Goal: Information Seeking & Learning: Learn about a topic

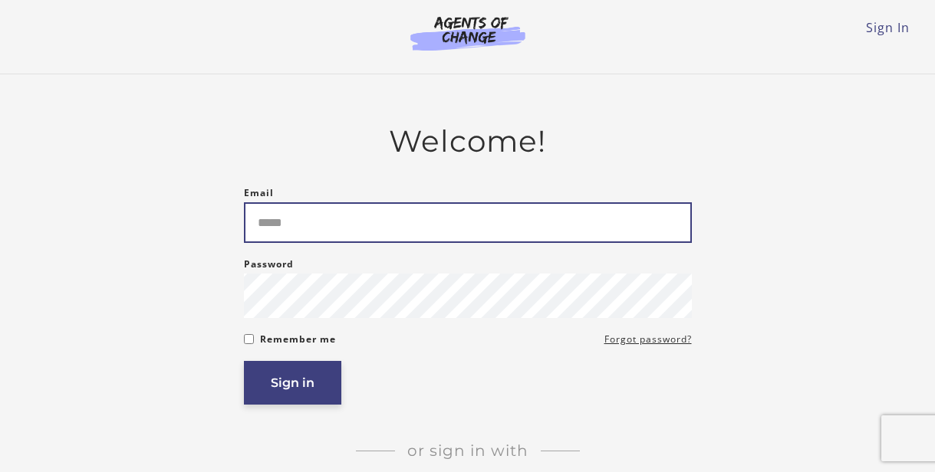
type input "**********"
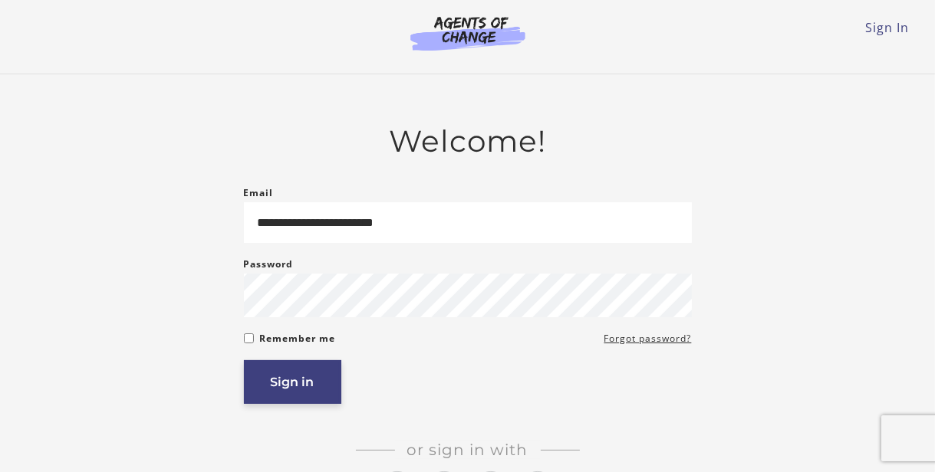
click at [295, 386] on button "Sign in" at bounding box center [292, 382] width 97 height 44
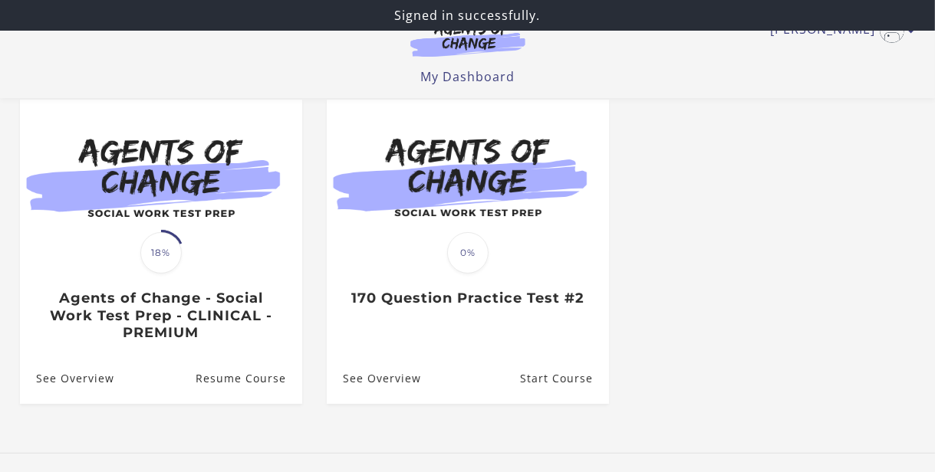
scroll to position [135, 0]
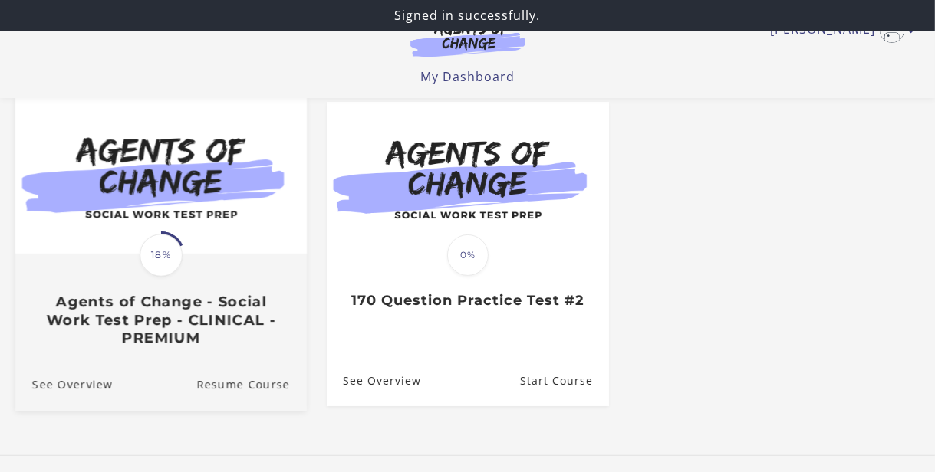
click at [167, 251] on span "18%" at bounding box center [161, 255] width 43 height 43
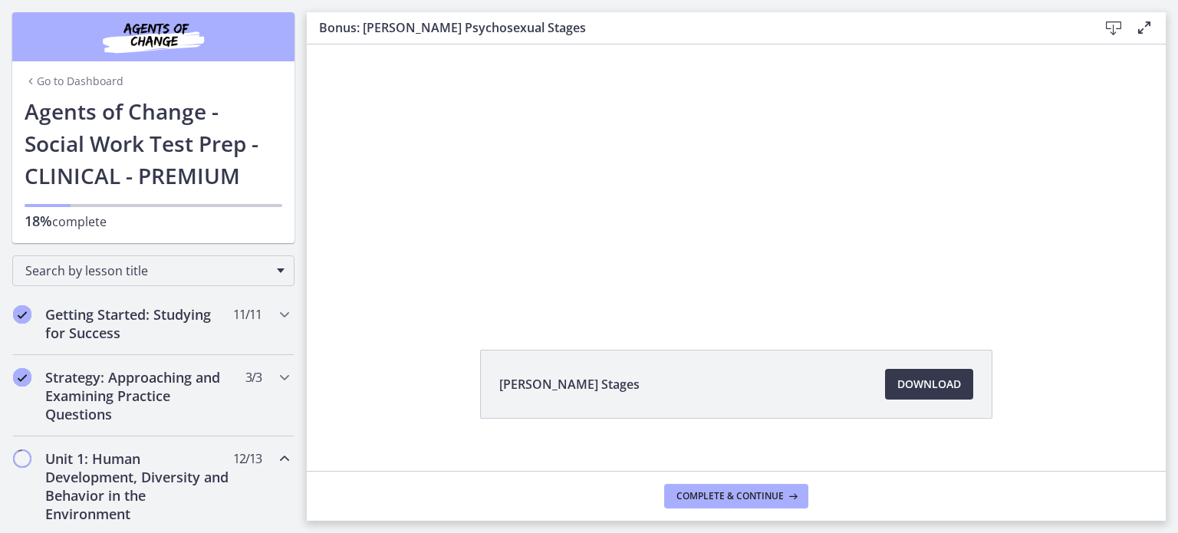
scroll to position [21, 0]
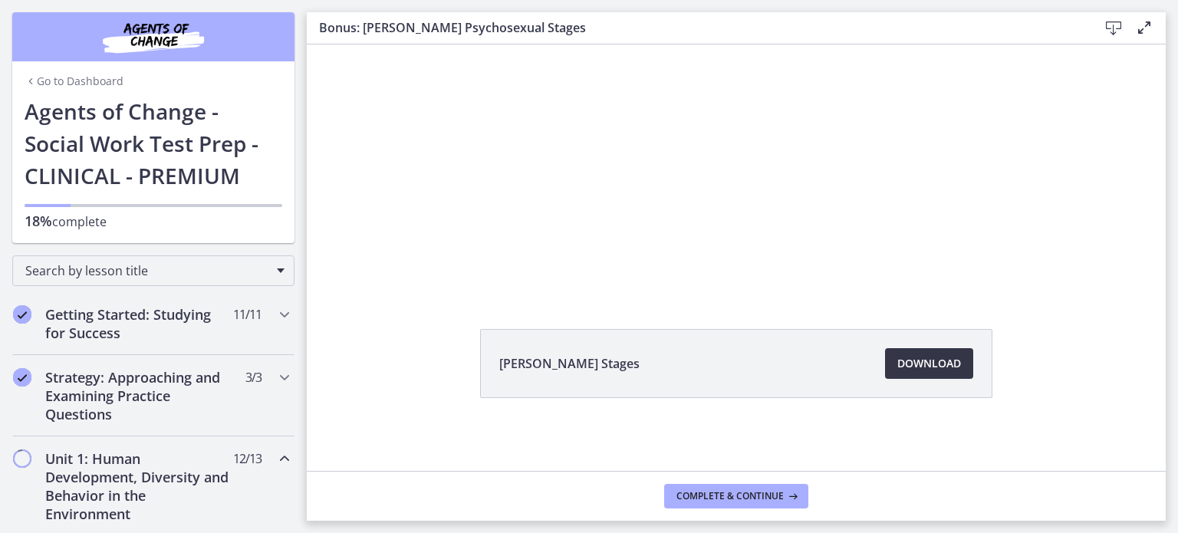
click at [911, 364] on span "Download Opens in a new window" at bounding box center [929, 363] width 64 height 18
click at [906, 361] on span "Download Opens in a new window" at bounding box center [929, 363] width 64 height 18
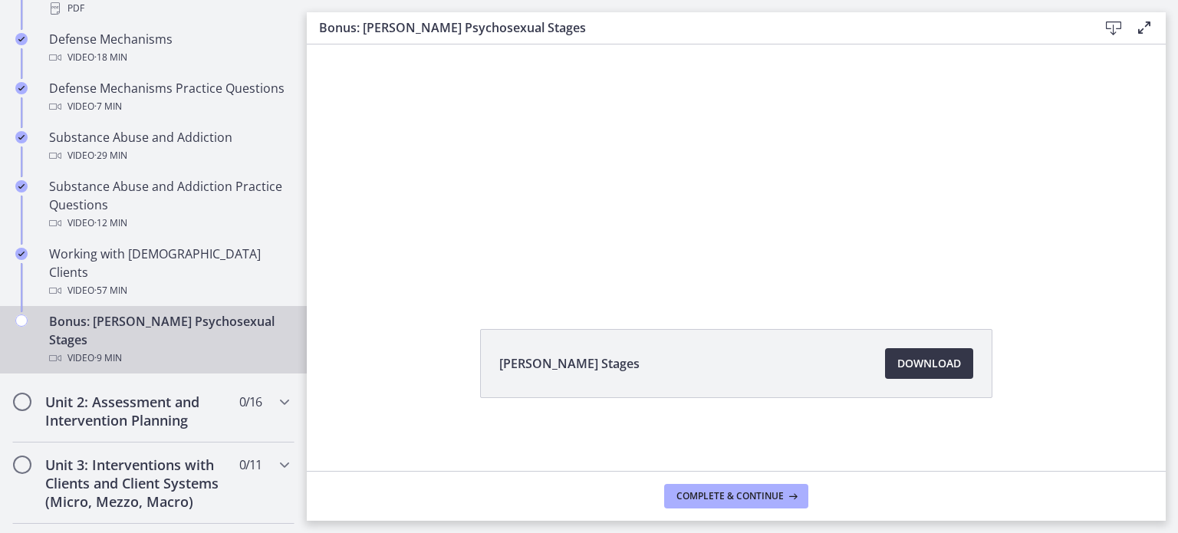
scroll to position [955, 0]
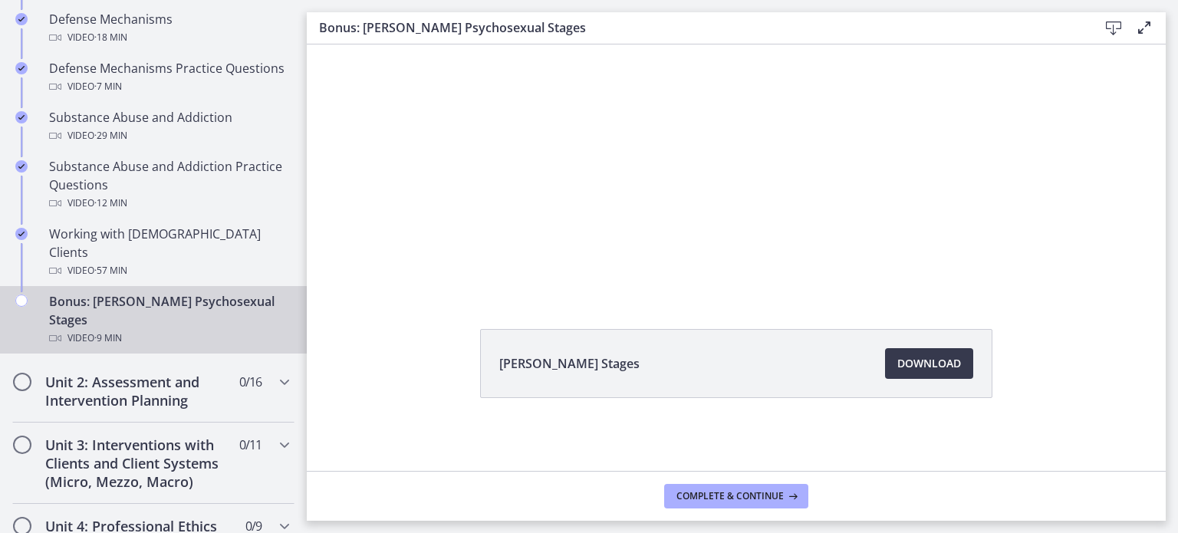
click at [203, 329] on div "Video · 9 min" at bounding box center [168, 338] width 239 height 18
click at [708, 472] on span "Complete & continue" at bounding box center [729, 496] width 107 height 12
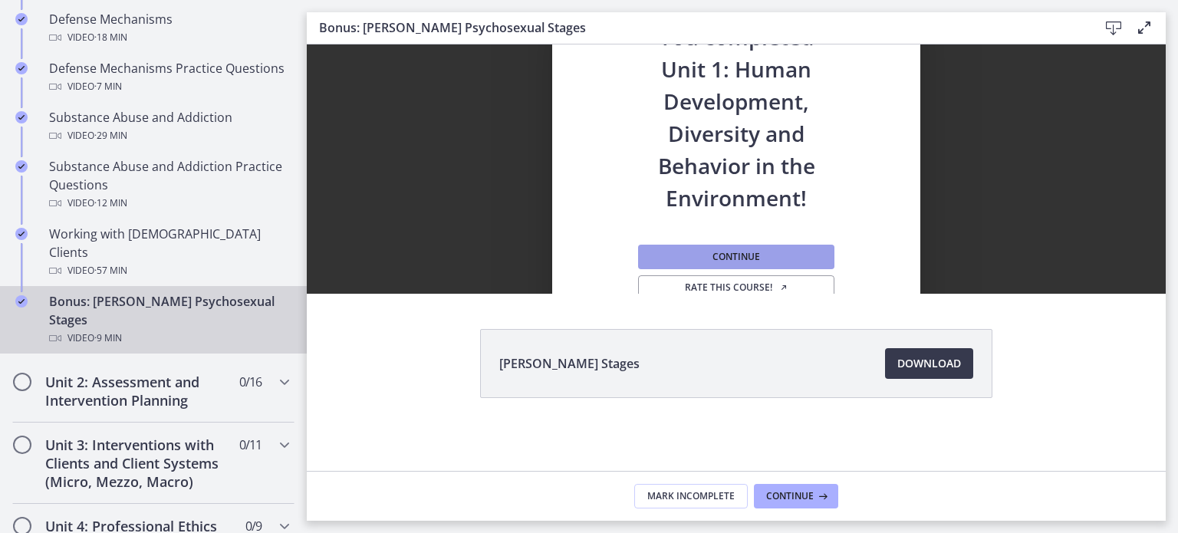
scroll to position [0, 0]
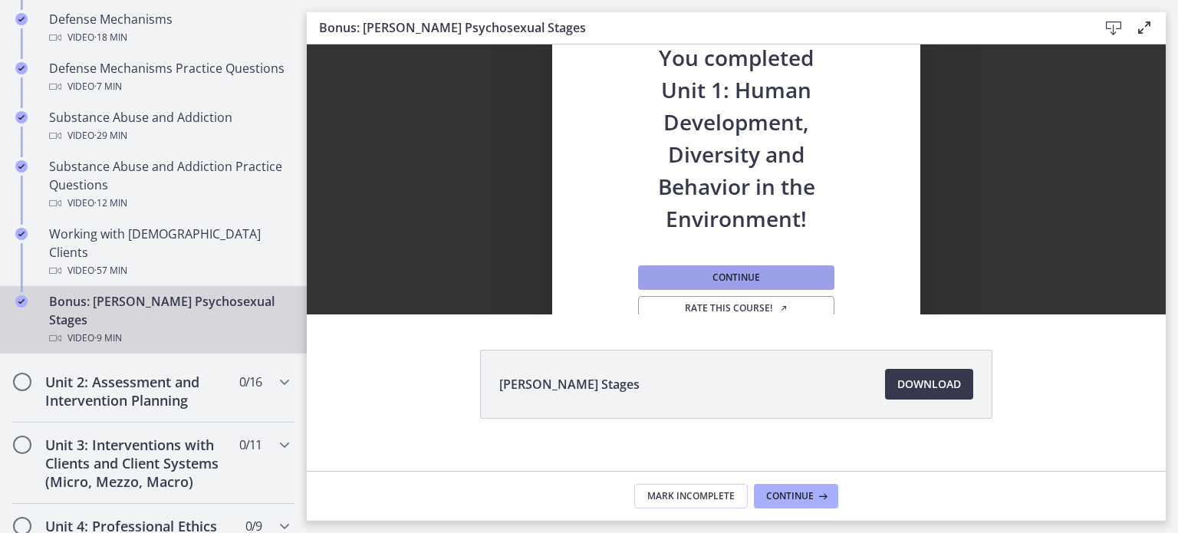
click at [745, 281] on span "Continue" at bounding box center [736, 277] width 48 height 12
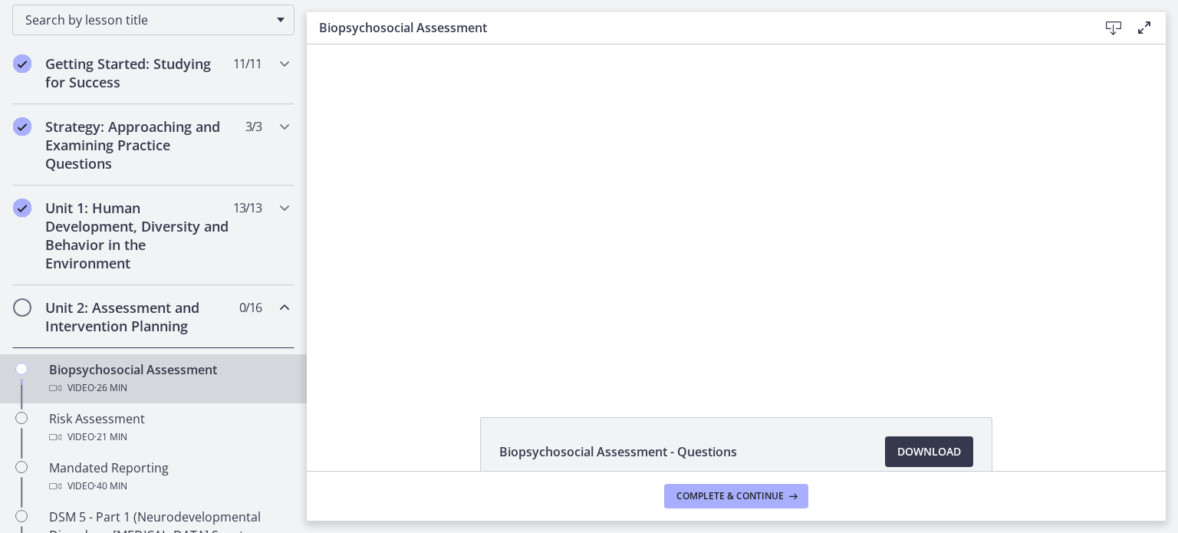
scroll to position [247, 0]
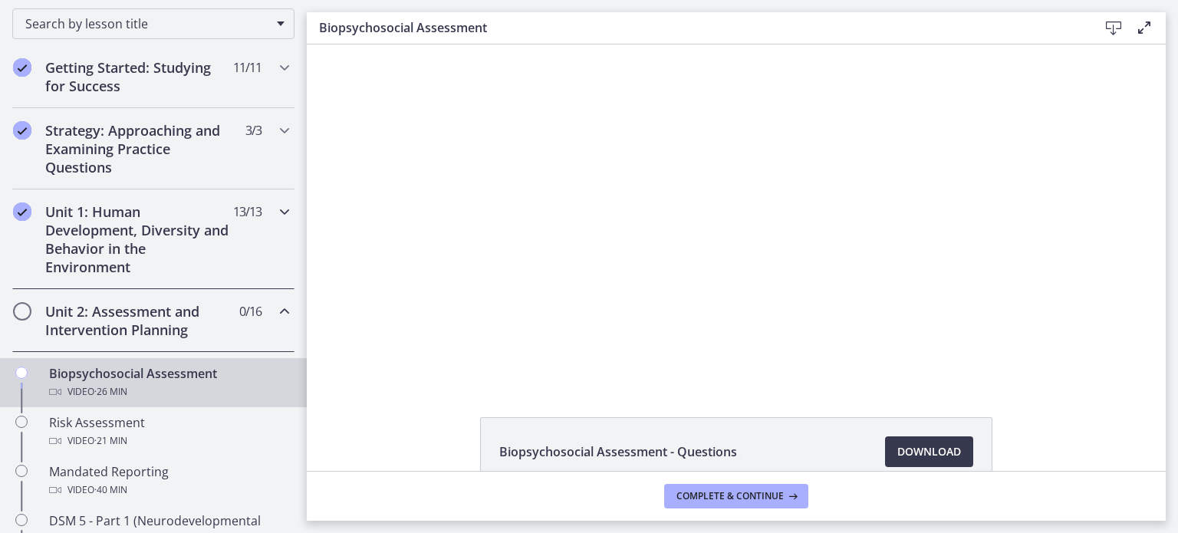
click at [131, 232] on h2 "Unit 1: Human Development, Diversity and Behavior in the Environment" at bounding box center [138, 239] width 187 height 74
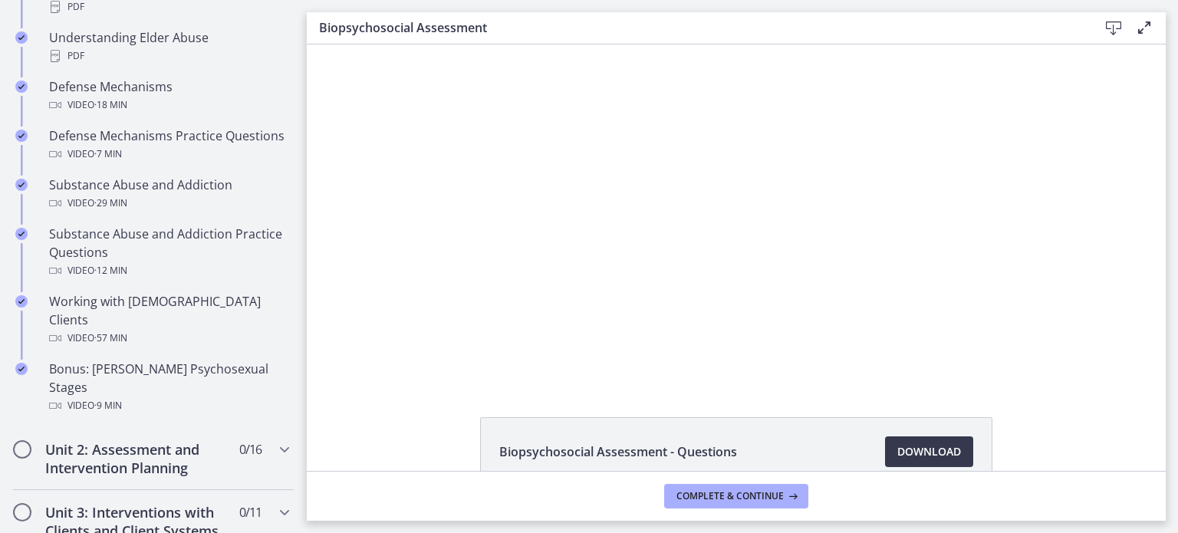
scroll to position [889, 0]
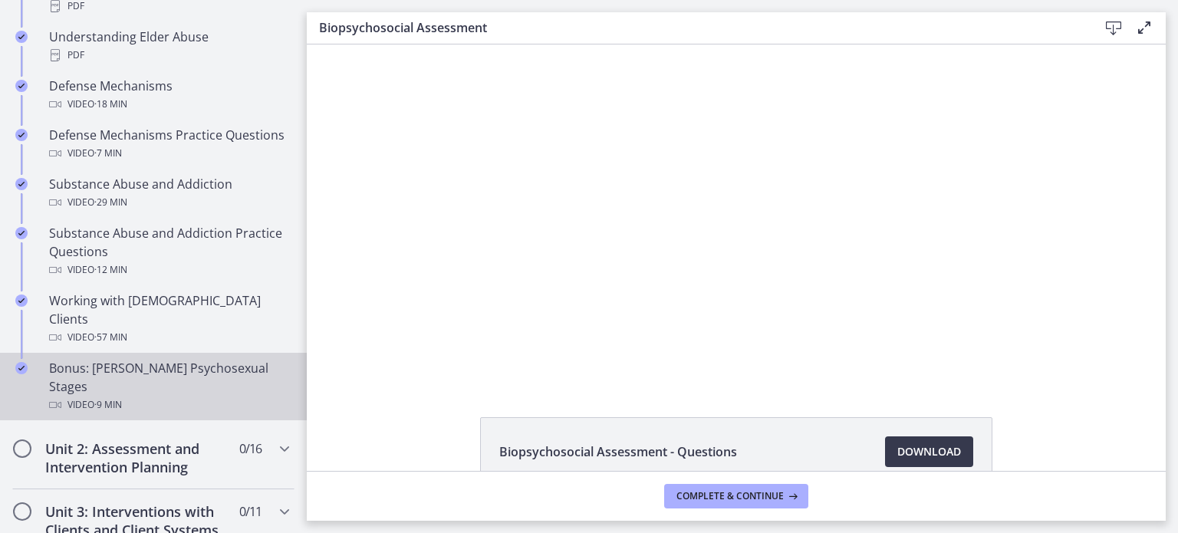
click at [190, 359] on div "Bonus: Freud's Psychosexual Stages Video · 9 min" at bounding box center [168, 386] width 239 height 55
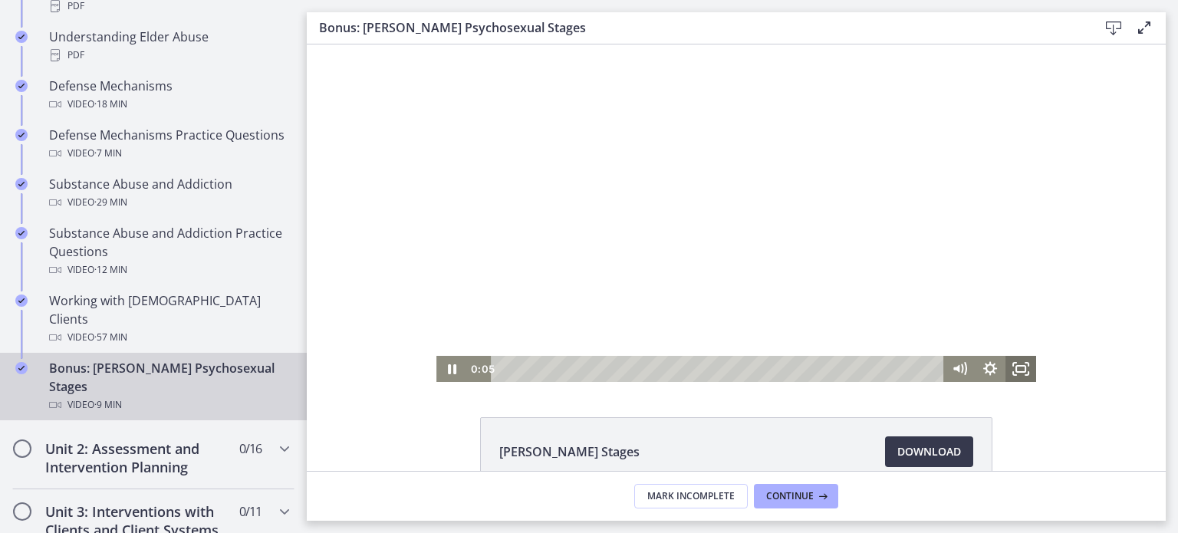
click at [946, 366] on rect "Fullscreen" at bounding box center [1020, 369] width 9 height 6
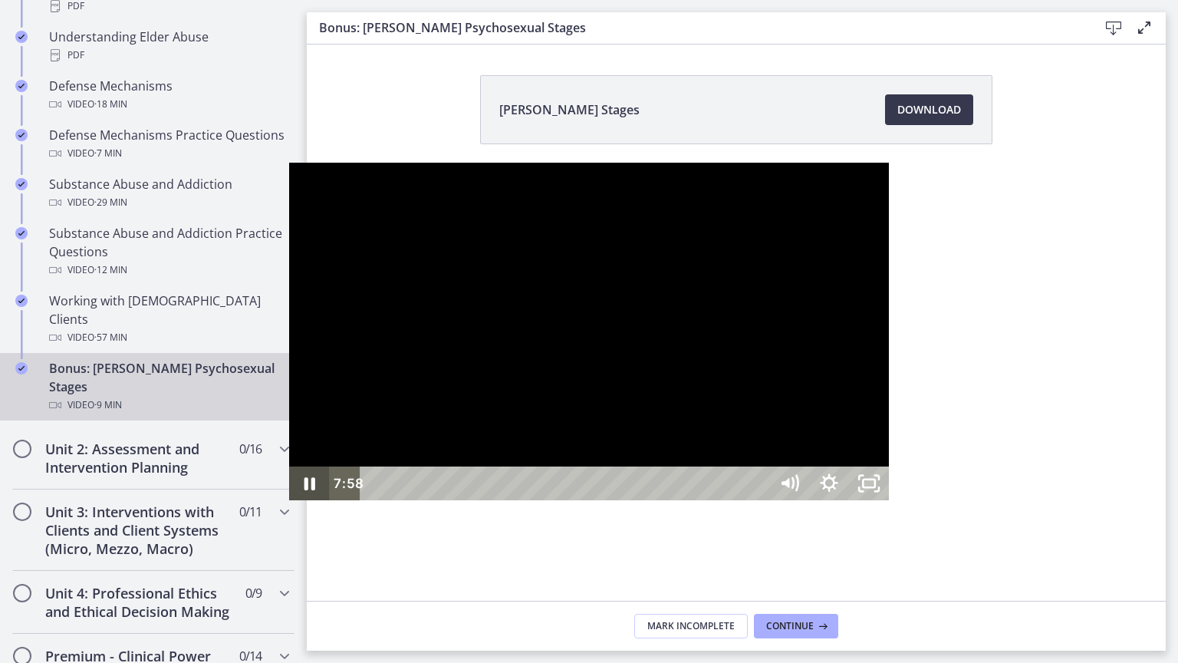
click at [304, 472] on icon "Pause" at bounding box center [309, 483] width 11 height 13
click at [305, 472] on icon "Play Video" at bounding box center [310, 483] width 10 height 14
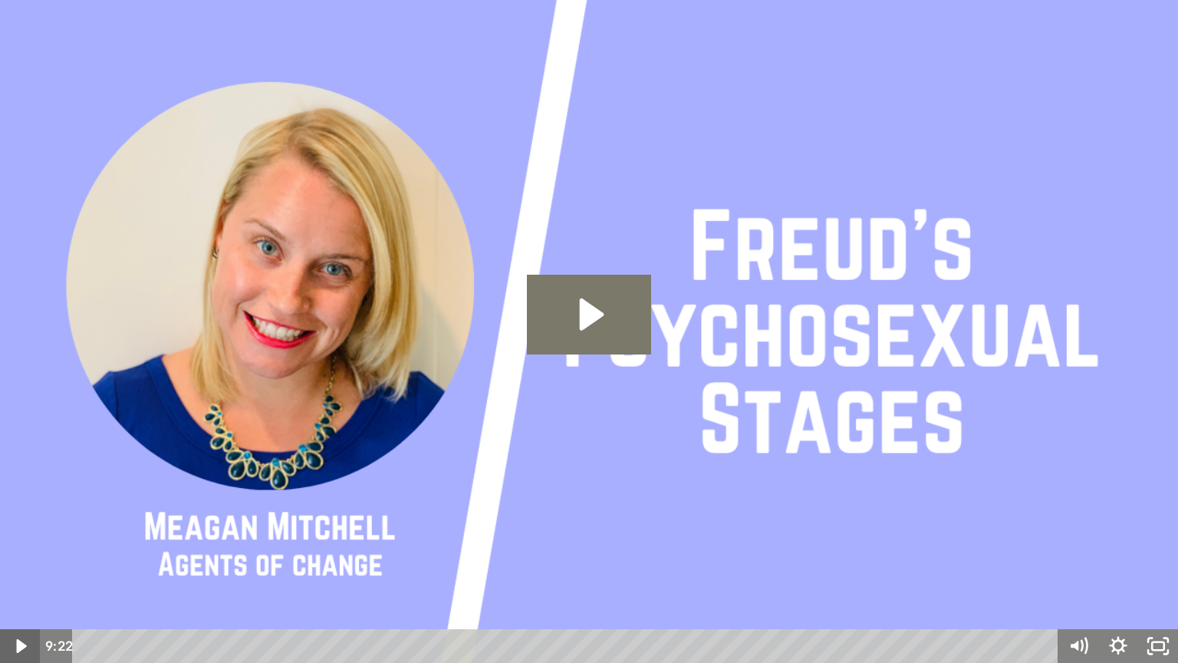
click at [21, 472] on icon "Play Video" at bounding box center [22, 646] width 40 height 34
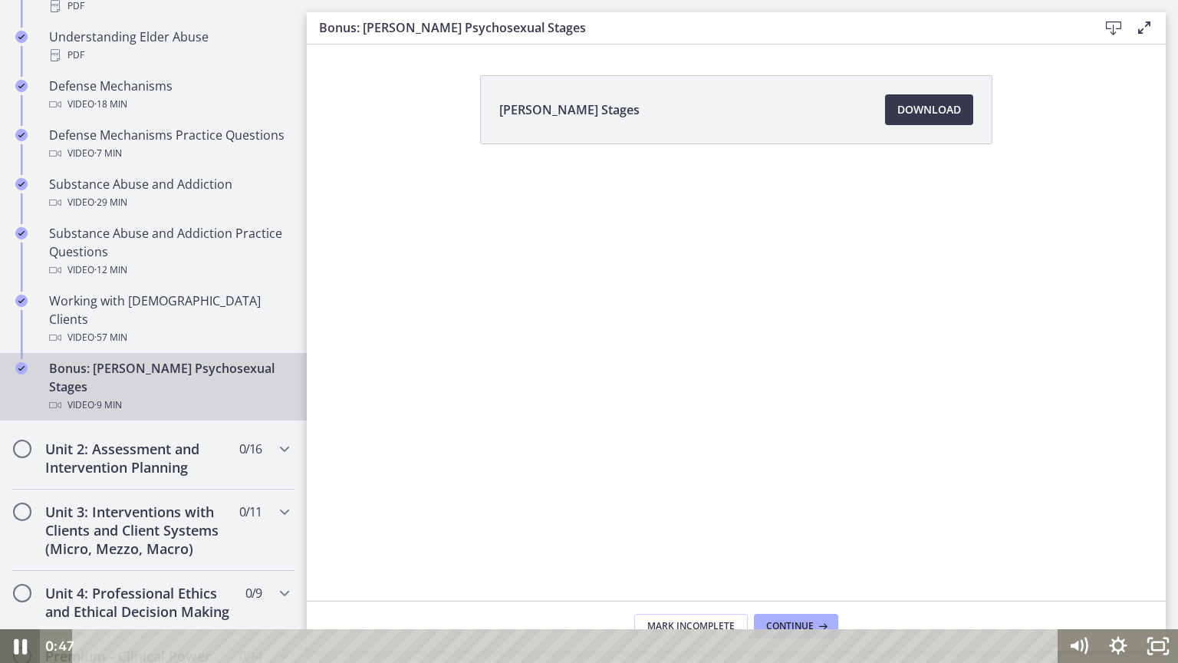
click at [12, 472] on icon "Pause" at bounding box center [20, 646] width 48 height 41
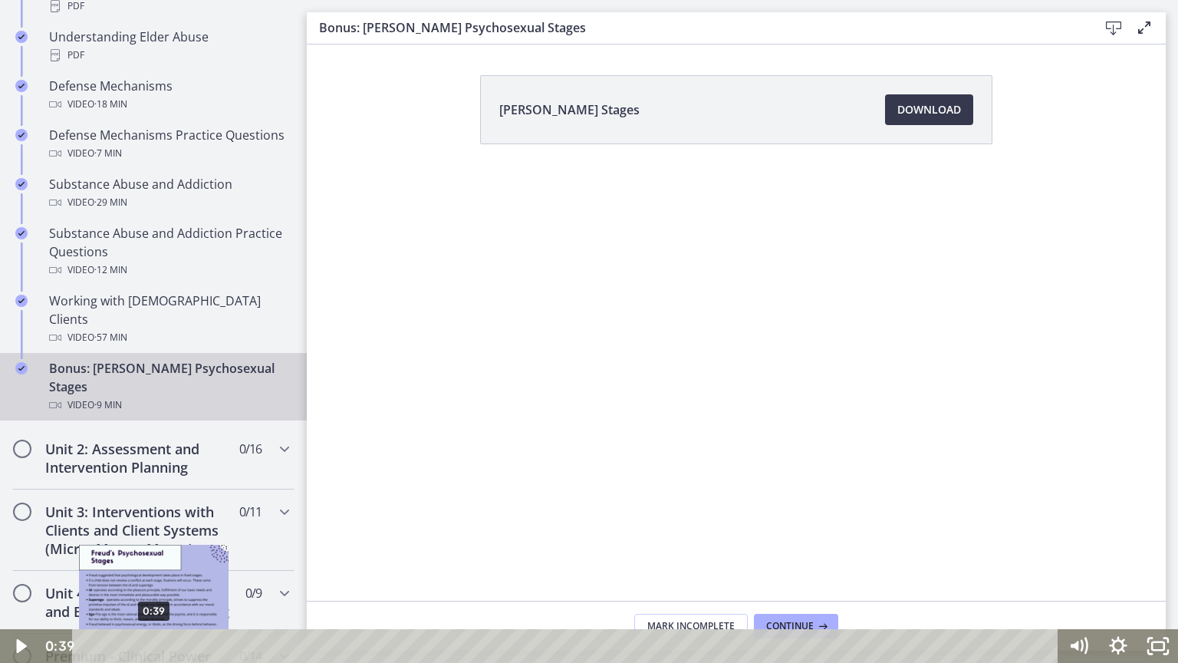
click at [153, 472] on div "0:39" at bounding box center [568, 646] width 962 height 34
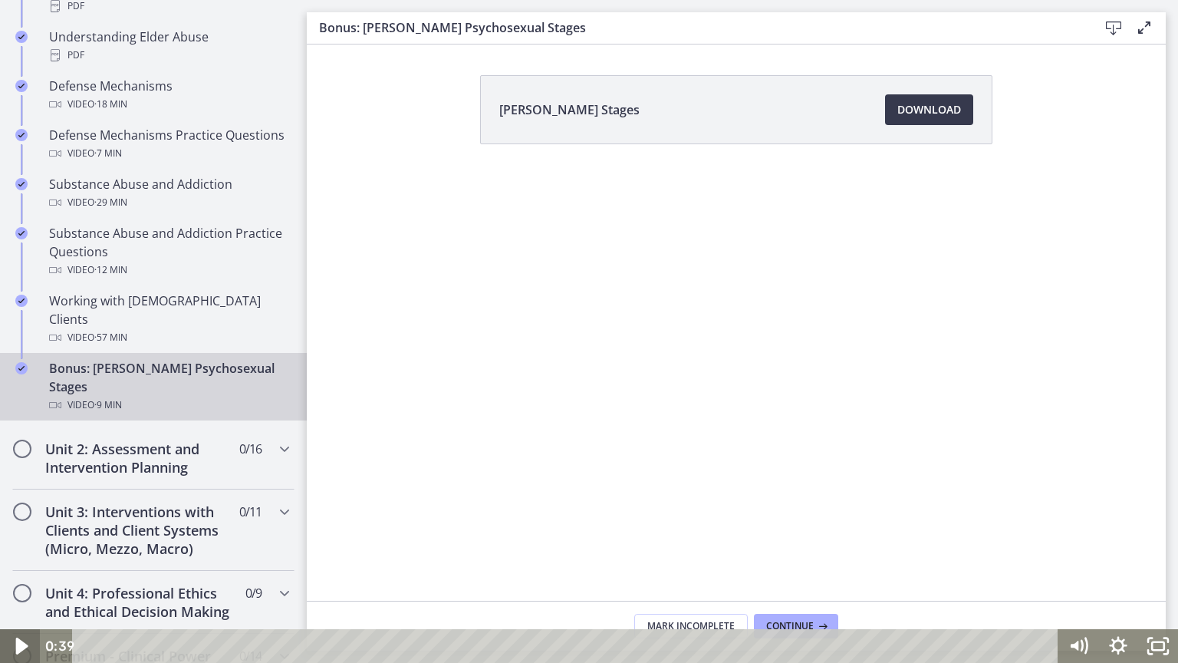
click at [19, 472] on icon "Play Video" at bounding box center [22, 645] width 12 height 17
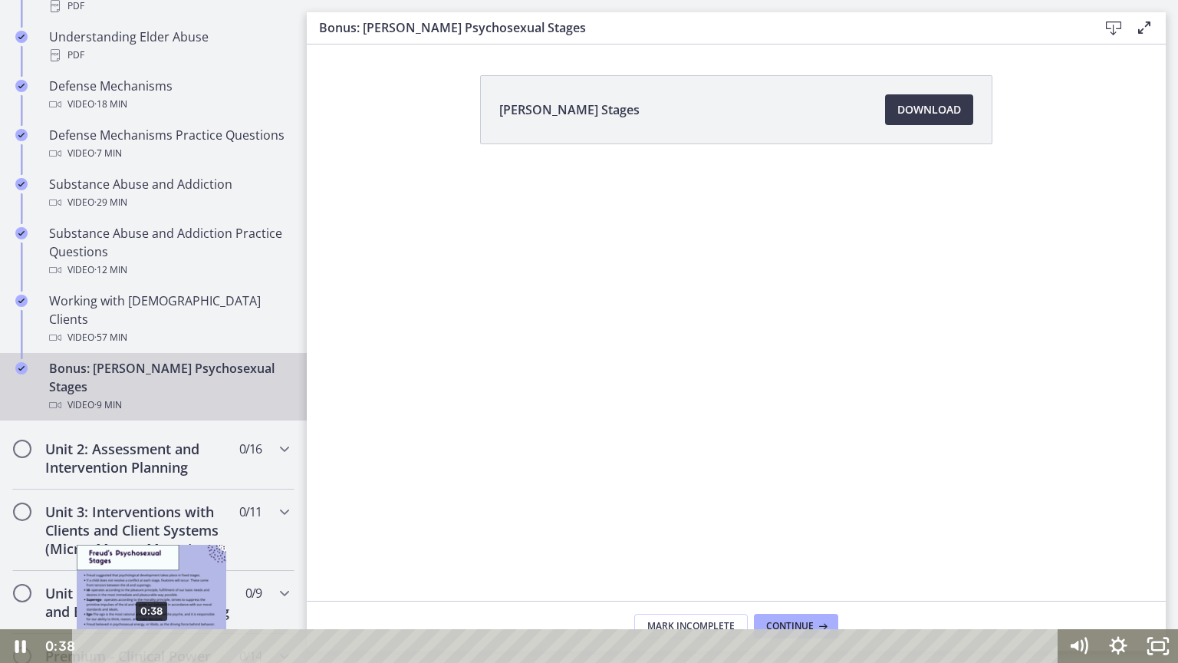
click at [151, 472] on div "0:38" at bounding box center [568, 646] width 962 height 34
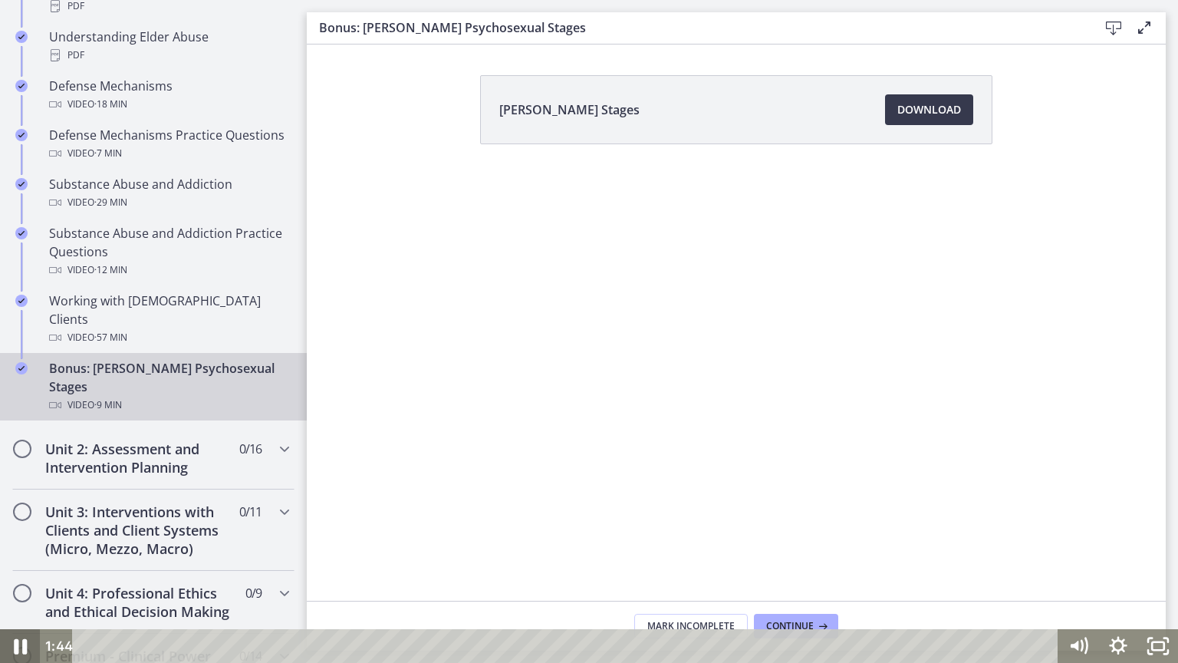
click at [21, 472] on icon "Pause" at bounding box center [20, 646] width 48 height 41
click at [21, 472] on icon "Play Video" at bounding box center [22, 646] width 48 height 41
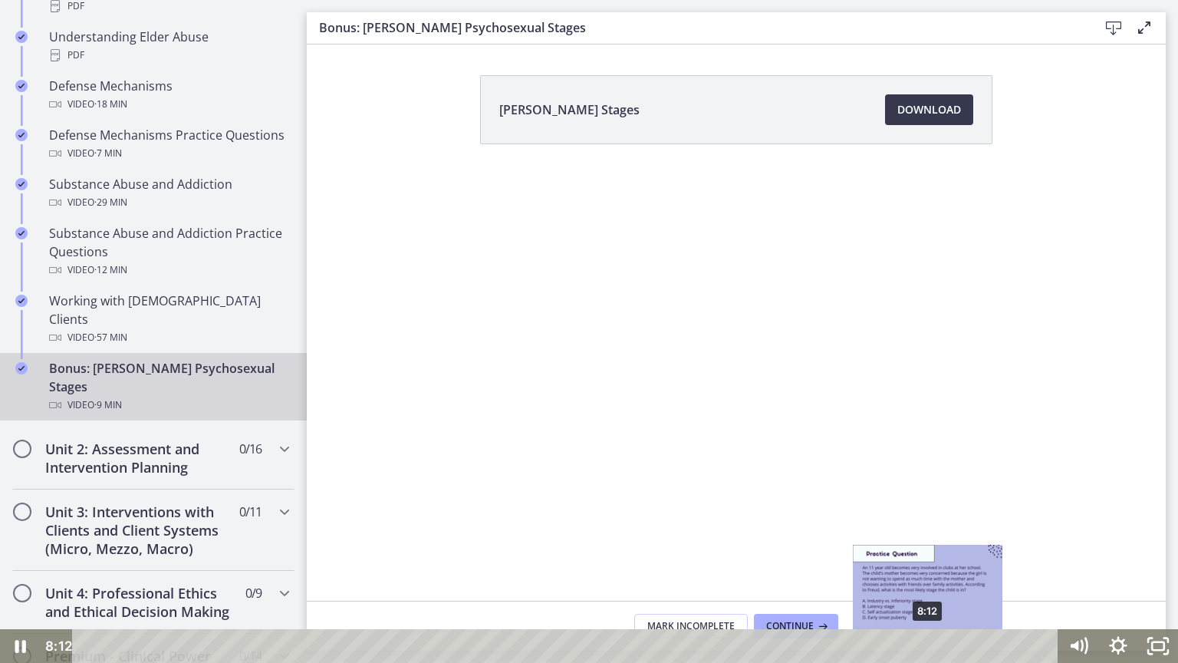
click at [928, 472] on div "8:12" at bounding box center [568, 646] width 962 height 34
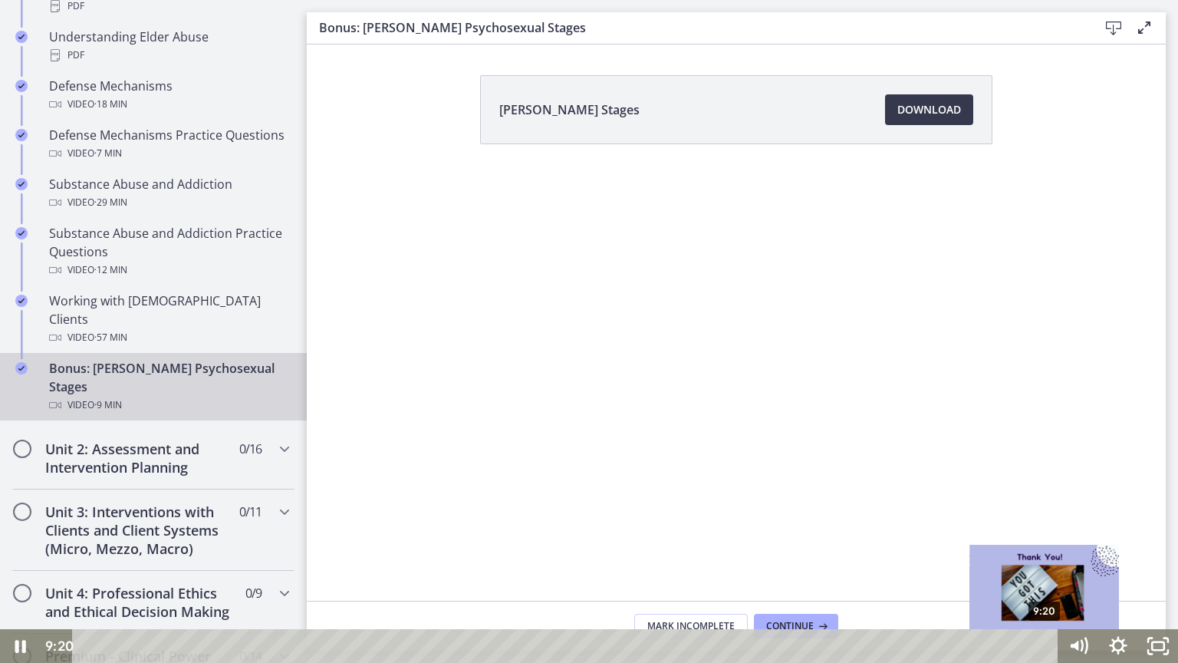
click at [946, 472] on div "9:20" at bounding box center [568, 646] width 962 height 34
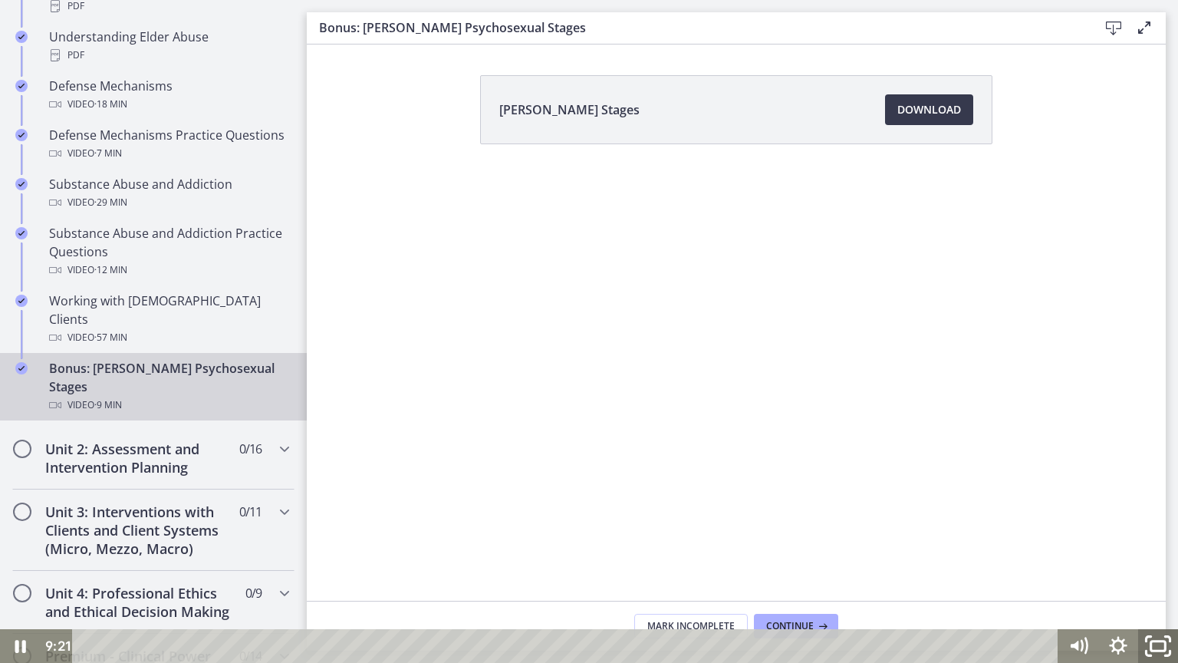
click at [946, 472] on icon "Fullscreen" at bounding box center [1158, 646] width 48 height 41
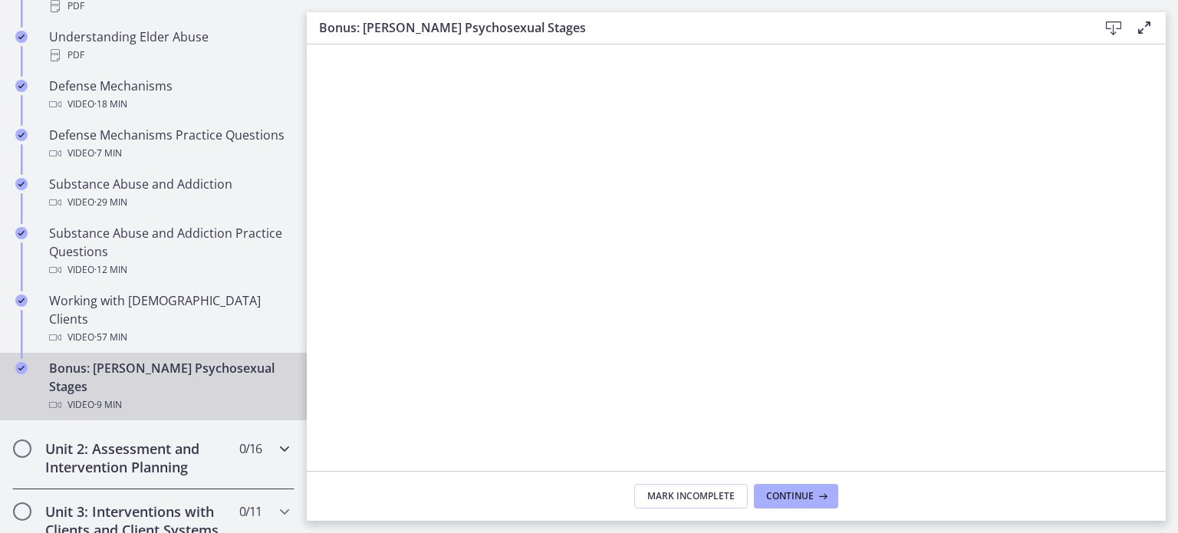
click at [126, 439] on h2 "Unit 2: Assessment and Intervention Planning" at bounding box center [138, 457] width 187 height 37
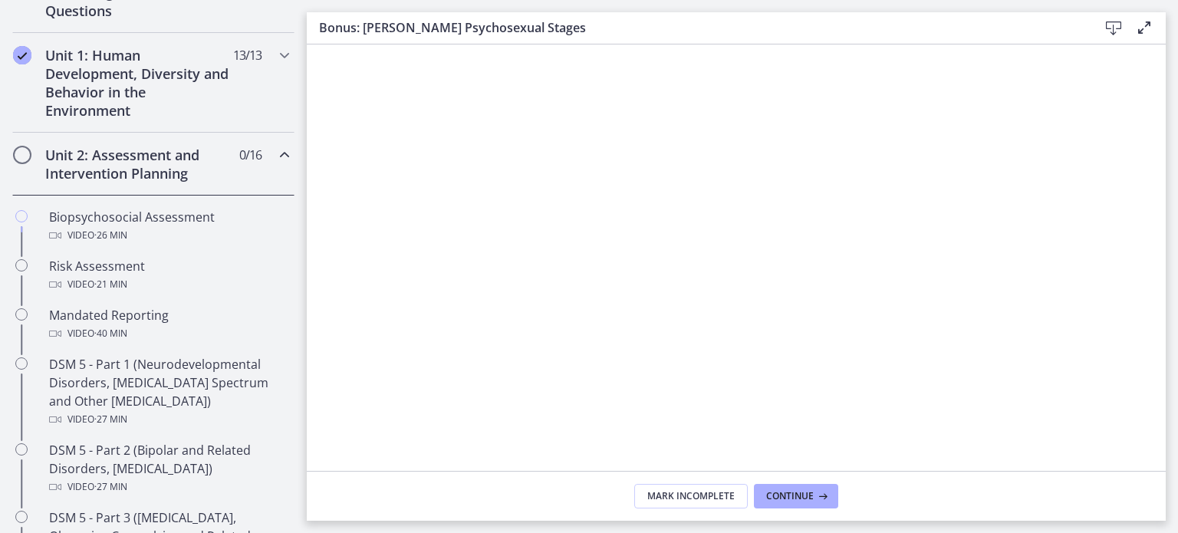
scroll to position [396, 0]
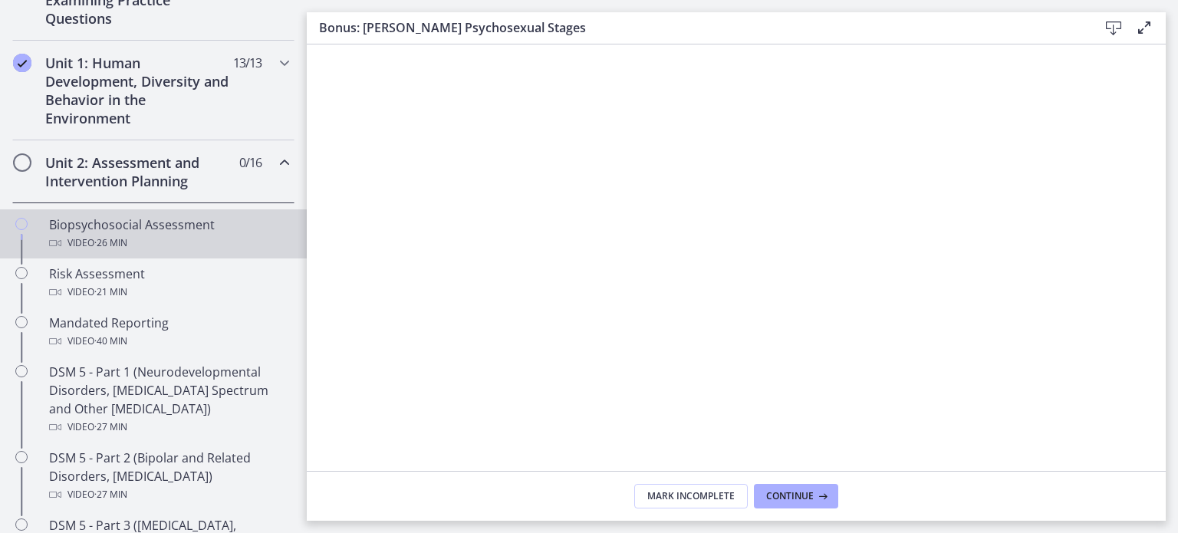
click at [135, 254] on link "Biopsychosocial Assessment Video · 26 min" at bounding box center [153, 233] width 307 height 49
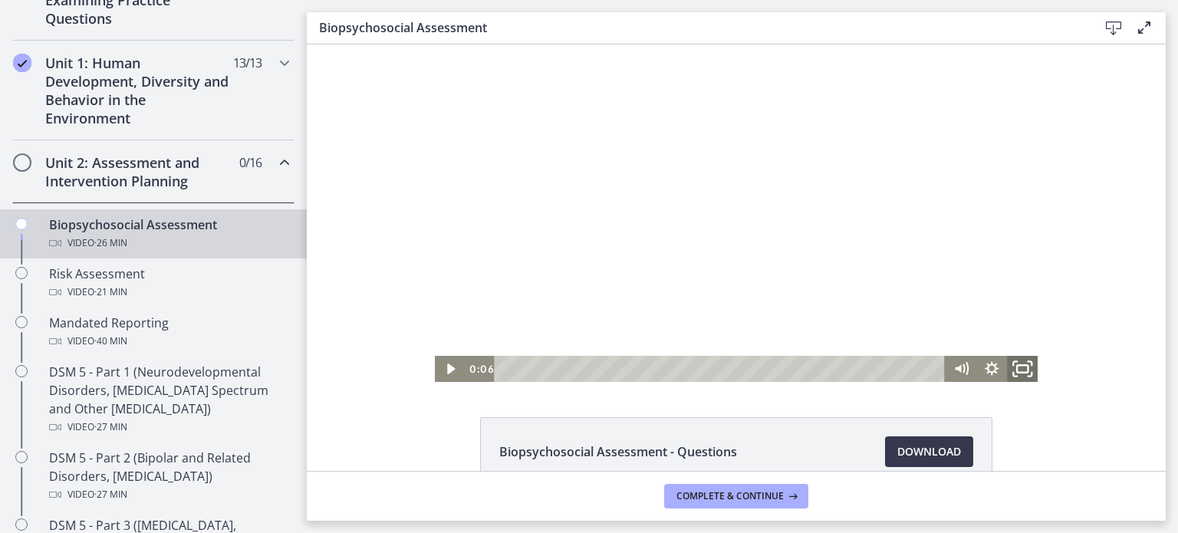
click at [946, 362] on icon "Fullscreen" at bounding box center [1022, 369] width 37 height 31
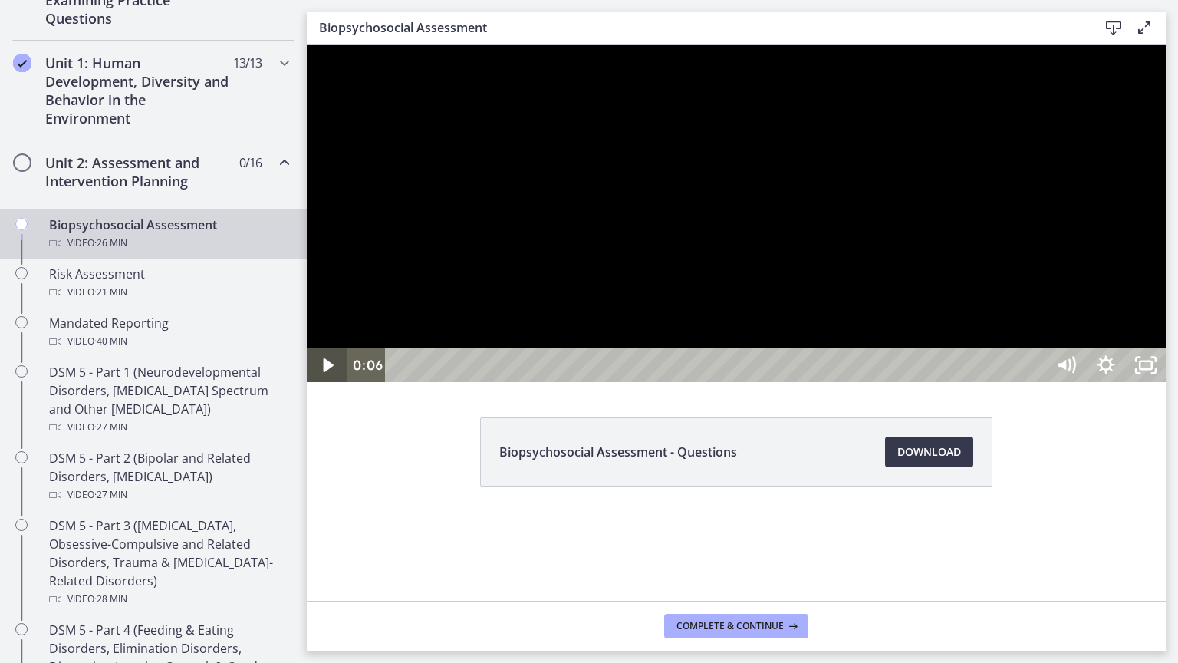
click at [337, 382] on icon "Play Video" at bounding box center [328, 365] width 40 height 34
click at [328, 386] on icon "Pause" at bounding box center [327, 365] width 48 height 41
click at [328, 386] on icon "Play Video" at bounding box center [328, 365] width 48 height 41
click at [946, 370] on div at bounding box center [736, 212] width 859 height 337
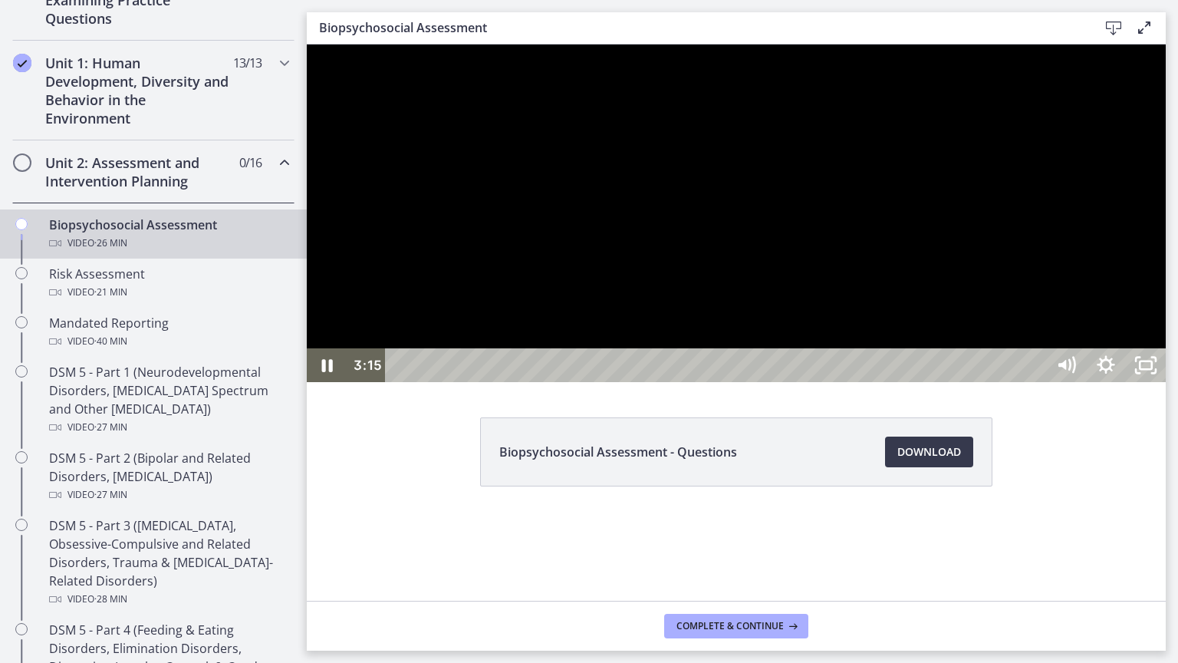
click at [487, 316] on div at bounding box center [736, 212] width 859 height 337
click at [328, 382] on icon "Pause" at bounding box center [327, 365] width 40 height 34
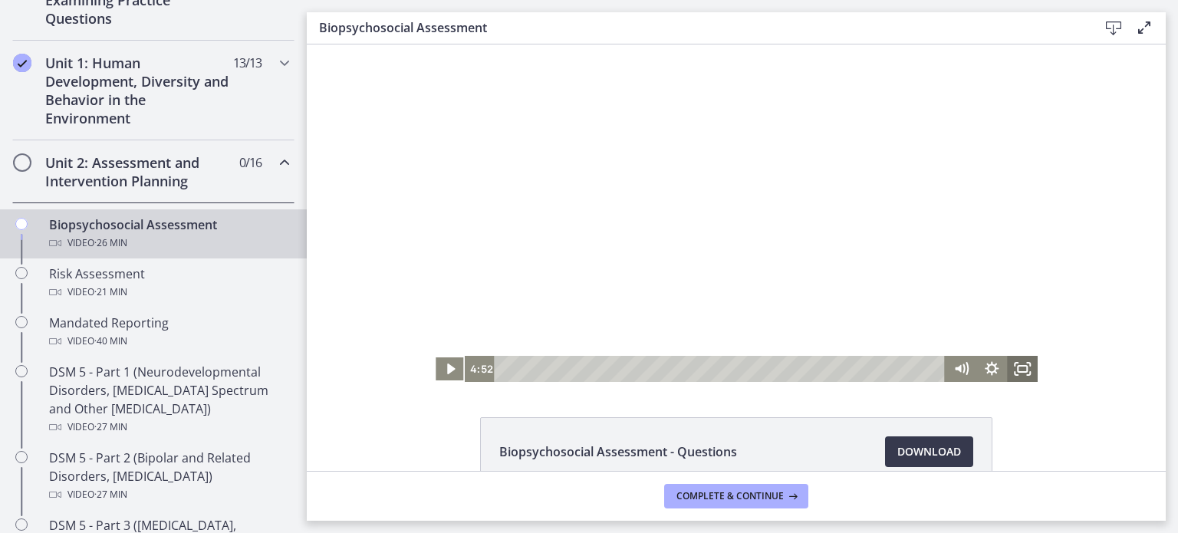
click at [946, 373] on icon "Fullscreen" at bounding box center [1022, 369] width 31 height 26
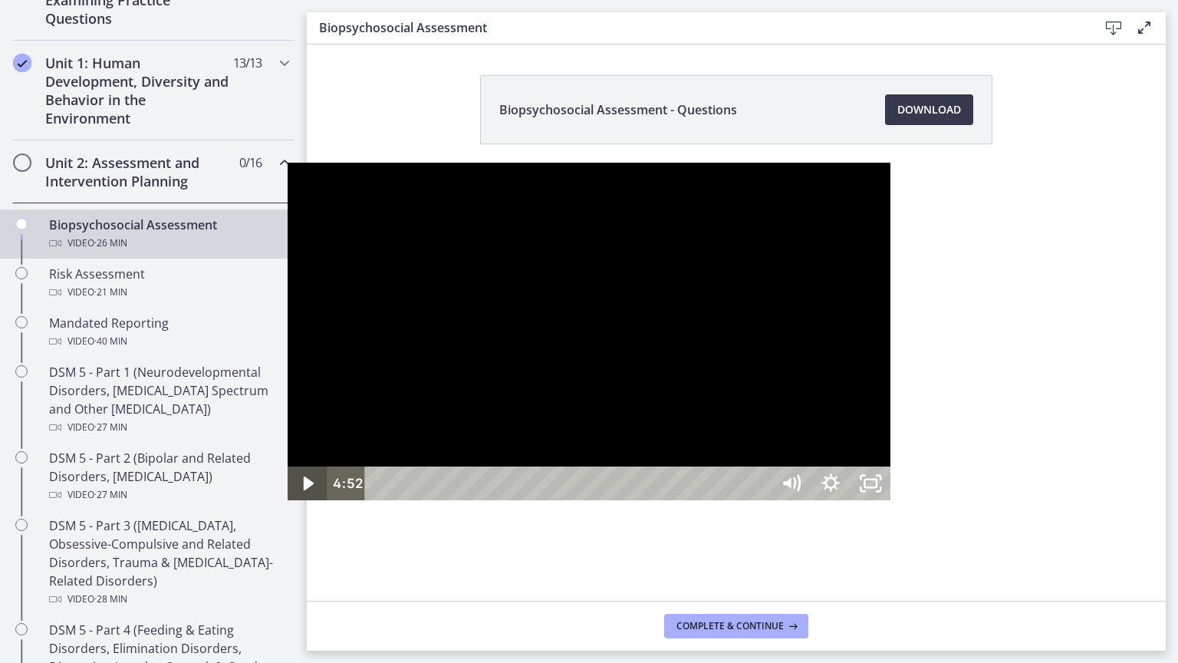
click at [304, 472] on icon "Play Video" at bounding box center [309, 483] width 10 height 14
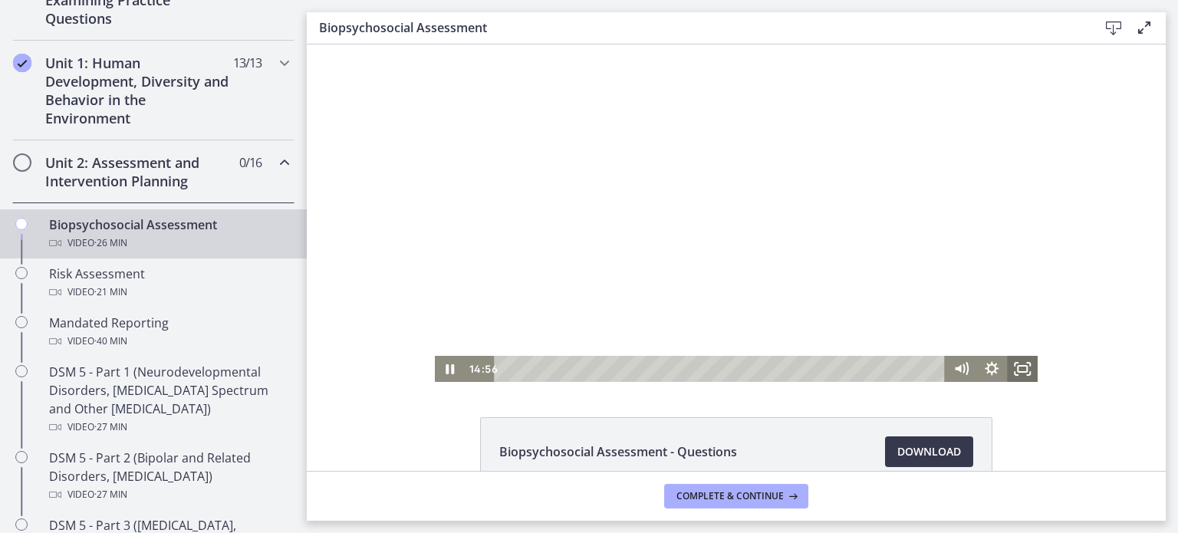
click at [946, 370] on icon "Fullscreen" at bounding box center [1022, 369] width 31 height 26
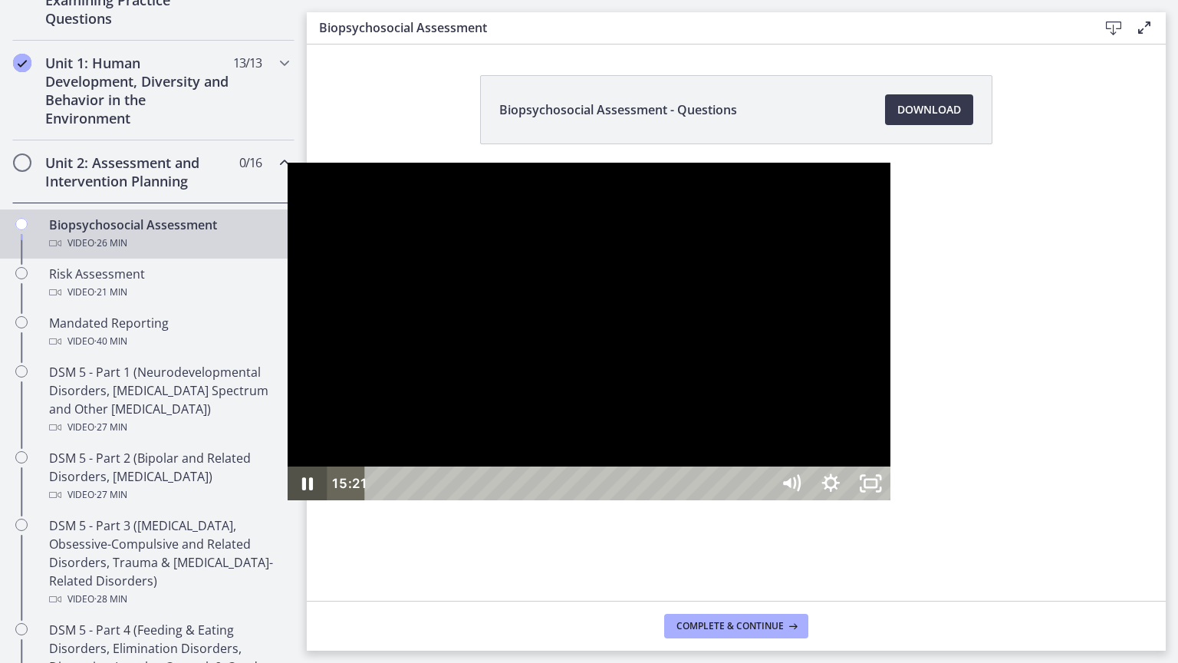
click at [302, 472] on icon "Pause" at bounding box center [307, 483] width 11 height 13
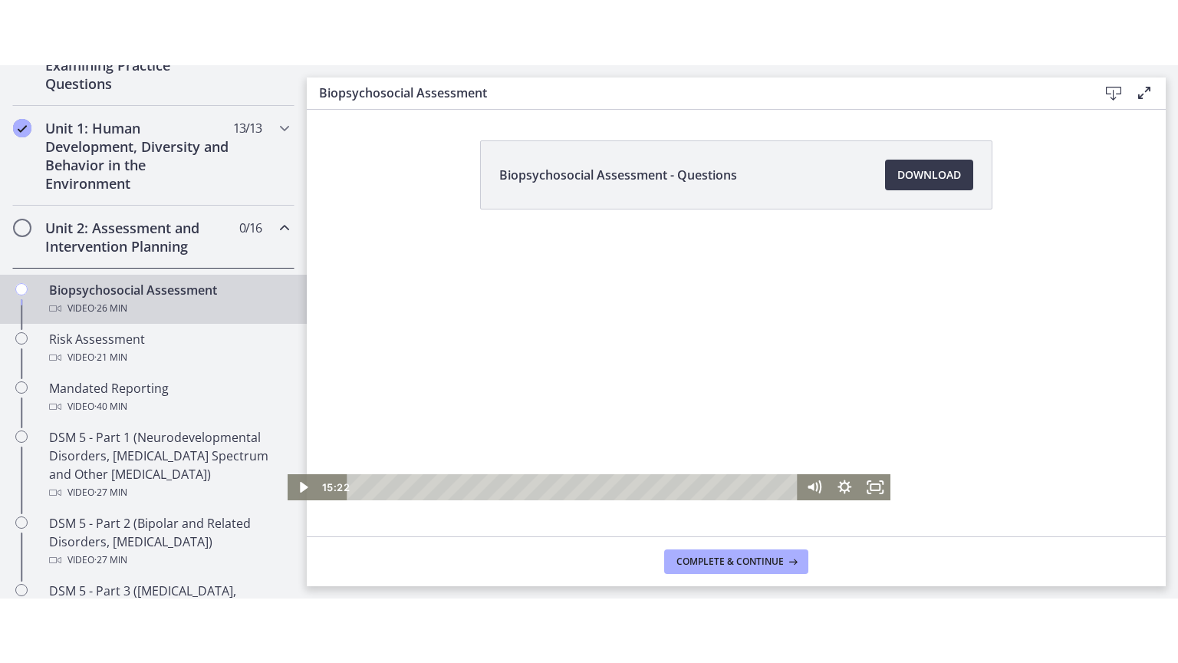
scroll to position [88, 0]
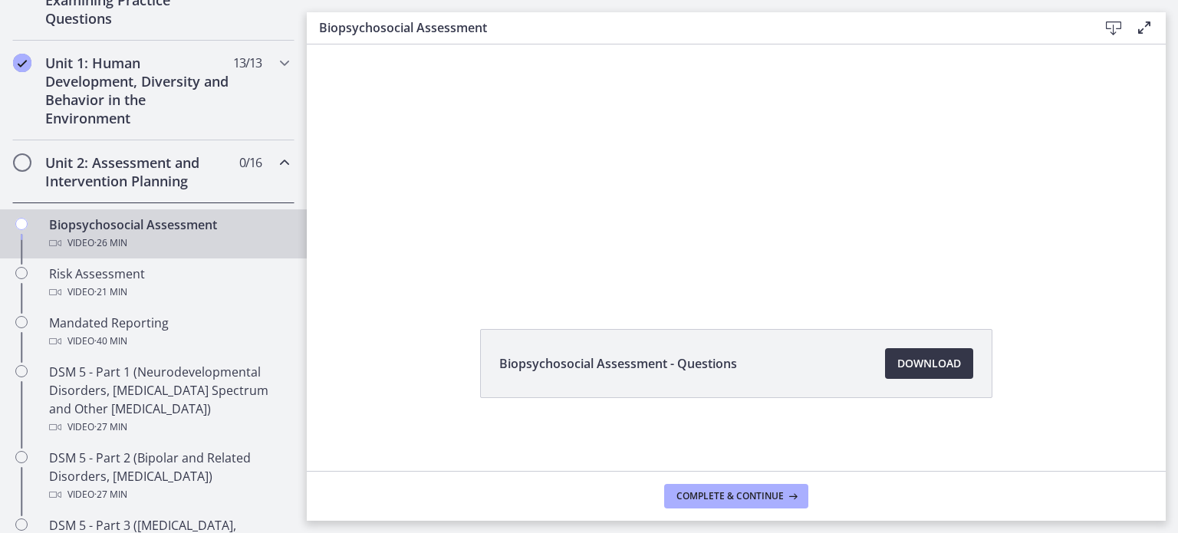
click at [923, 360] on span "Download Opens in a new window" at bounding box center [929, 363] width 64 height 18
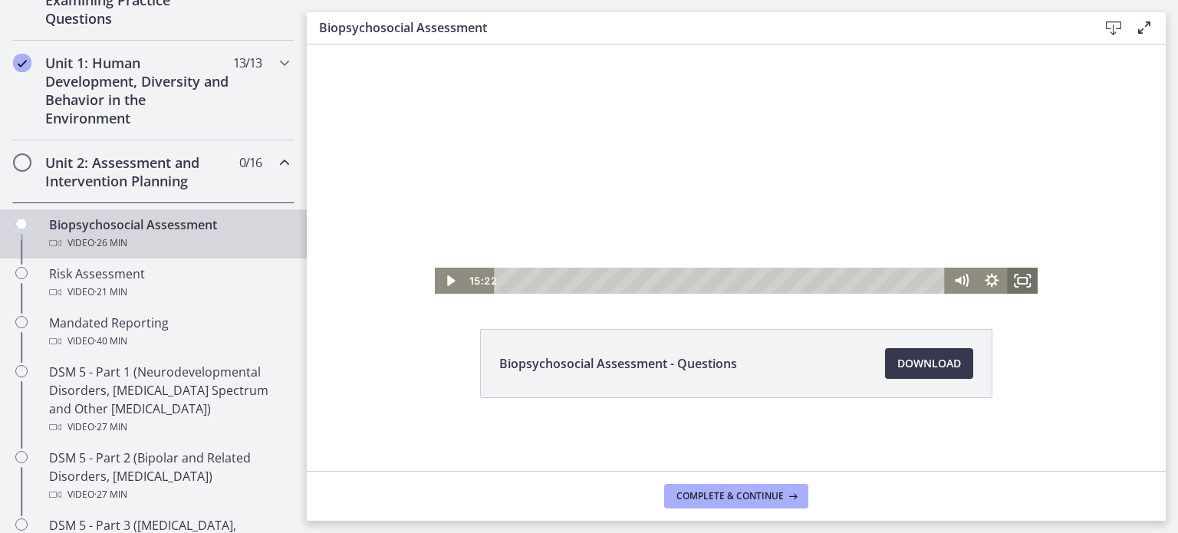
click at [946, 289] on icon "Fullscreen" at bounding box center [1022, 281] width 31 height 26
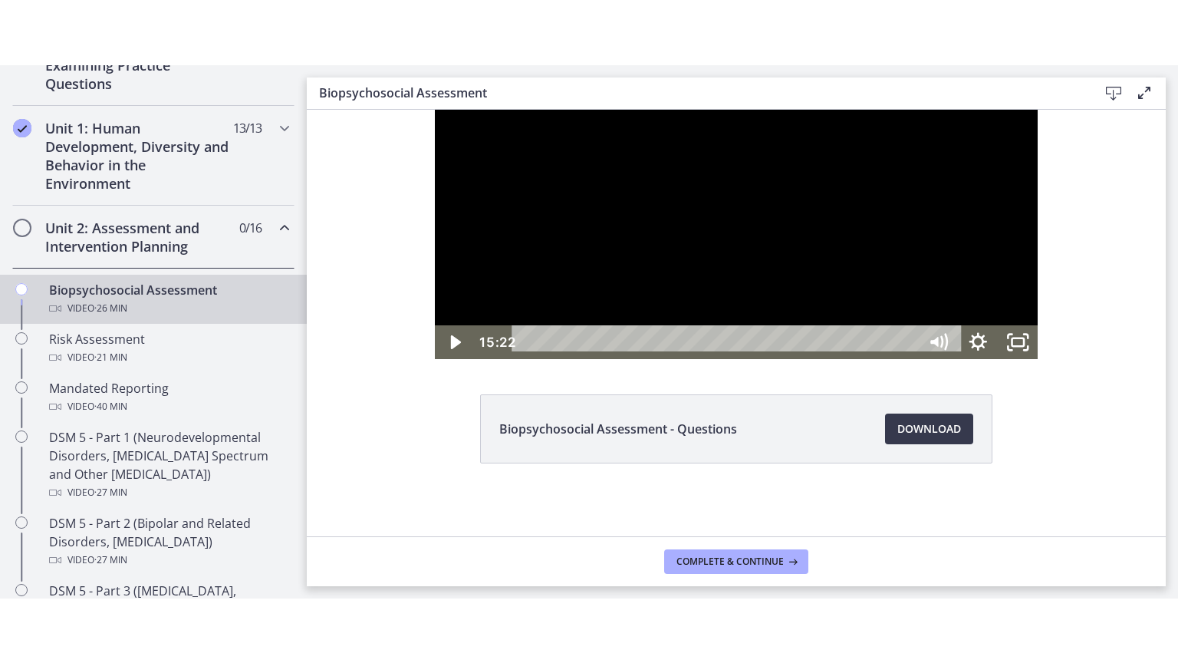
scroll to position [0, 0]
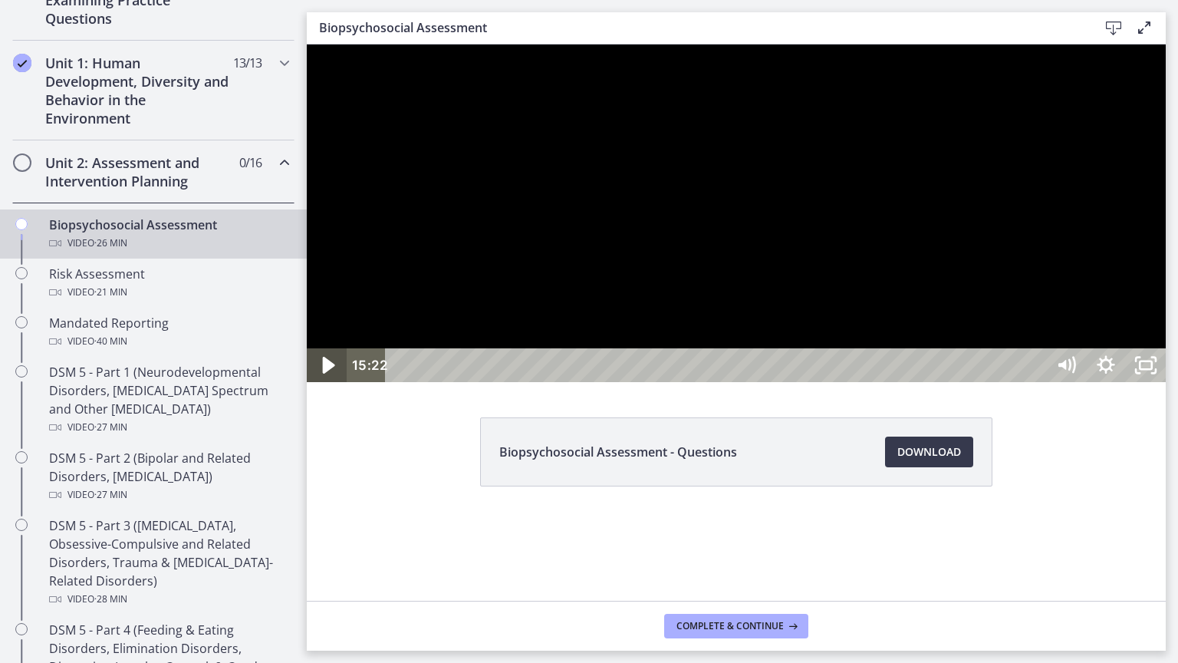
click at [322, 386] on icon "Play Video" at bounding box center [328, 365] width 48 height 41
click at [323, 373] on icon "Pause" at bounding box center [327, 365] width 13 height 15
click at [321, 386] on icon "Play Video" at bounding box center [328, 365] width 48 height 41
click at [324, 372] on icon "Pause" at bounding box center [327, 365] width 11 height 13
click at [316, 386] on icon "Play Video" at bounding box center [328, 365] width 48 height 41
